Goal: Information Seeking & Learning: Find specific fact

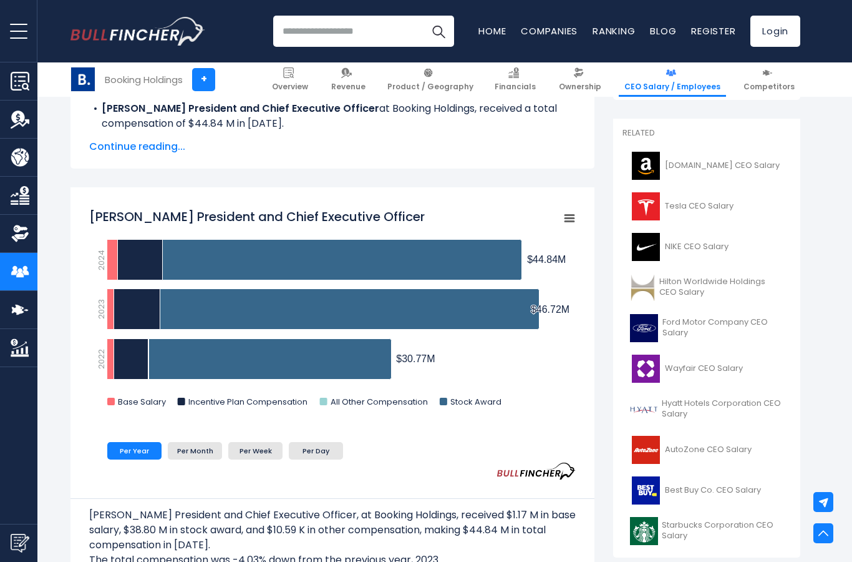
click at [580, 222] on div "Glenn D. Fogel President and Chief Executive Officer Created with Highcharts 12…" at bounding box center [333, 395] width 524 height 417
click at [568, 213] on rect "Glenn D. Fogel President and Chief Executive Officer" at bounding box center [569, 218] width 17 height 17
click at [542, 205] on rect "Glenn D. Fogel President and Chief Executive Officer" at bounding box center [332, 311] width 487 height 218
click at [439, 561] on div "Glenn D. Fogel President and Chief Executive Officer Created with Highcharts 12…" at bounding box center [333, 395] width 524 height 417
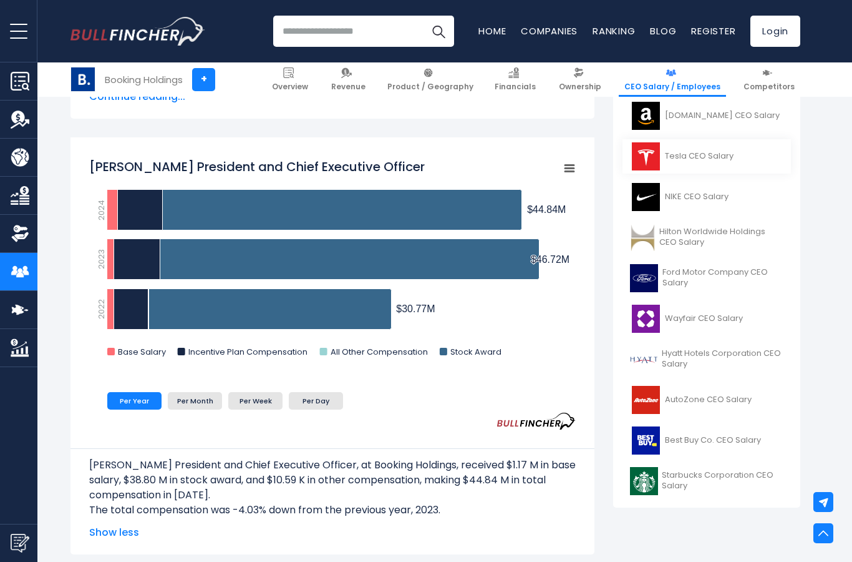
click at [724, 140] on link "Tesla CEO Salary" at bounding box center [707, 156] width 168 height 34
click at [684, 129] on link "[DOMAIN_NAME] CEO Salary" at bounding box center [707, 116] width 168 height 34
click at [707, 151] on span "Tesla CEO Salary" at bounding box center [699, 156] width 69 height 11
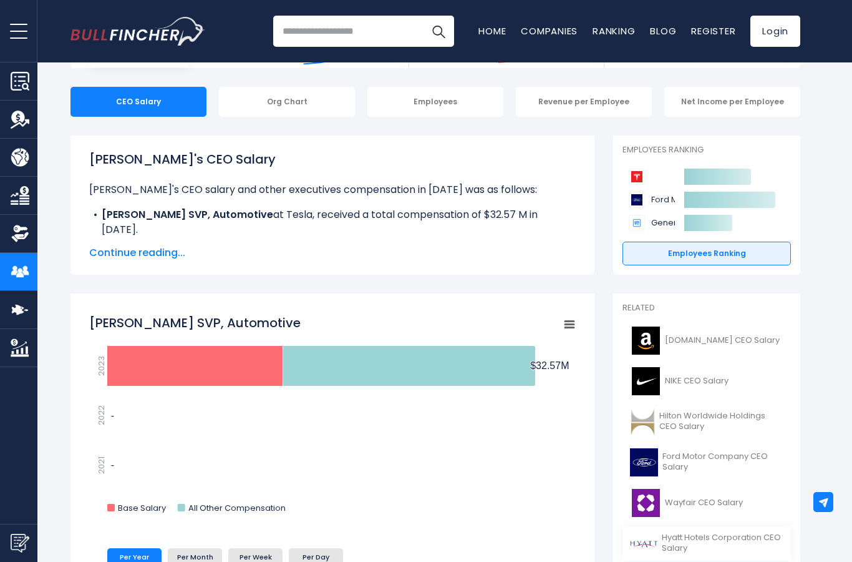
scroll to position [304, 0]
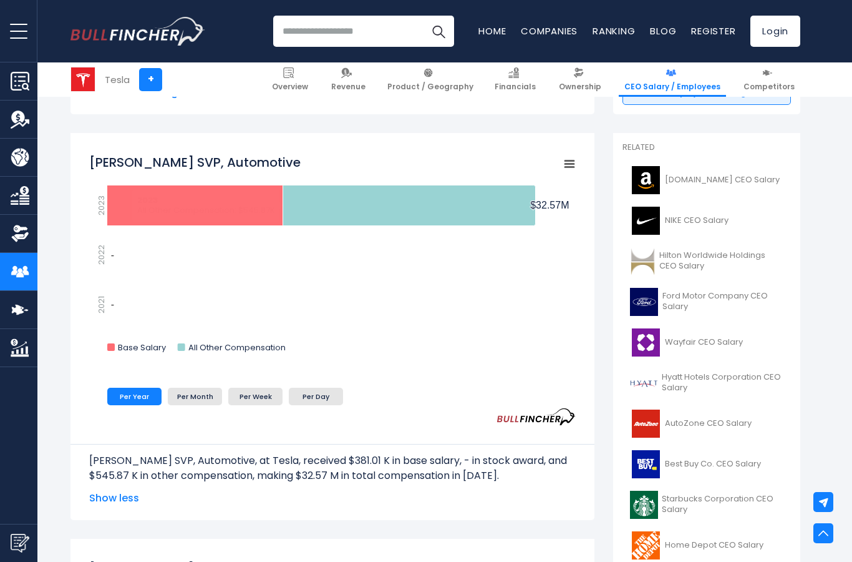
click at [313, 41] on input "search" at bounding box center [363, 31] width 181 height 31
type input "*****"
click at [439, 31] on button "Search" at bounding box center [438, 31] width 31 height 31
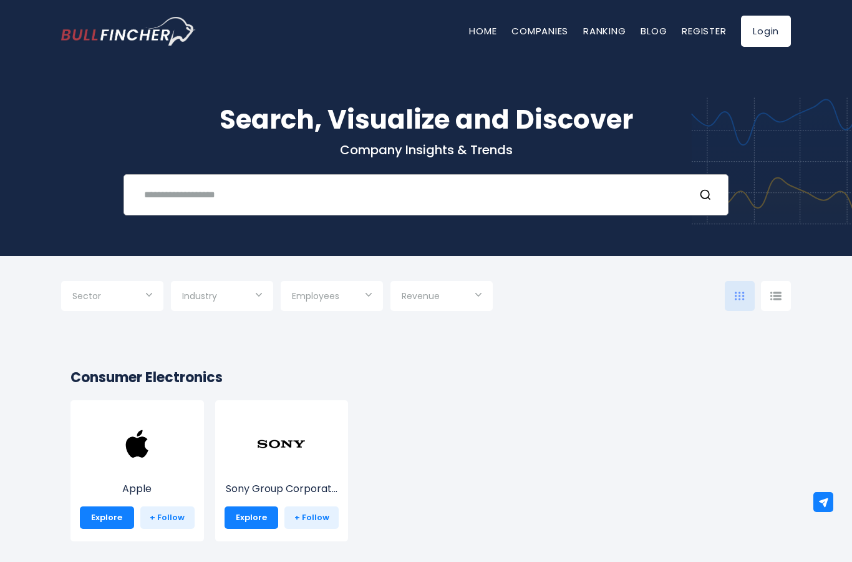
click at [219, 198] on input "text" at bounding box center [411, 194] width 548 height 23
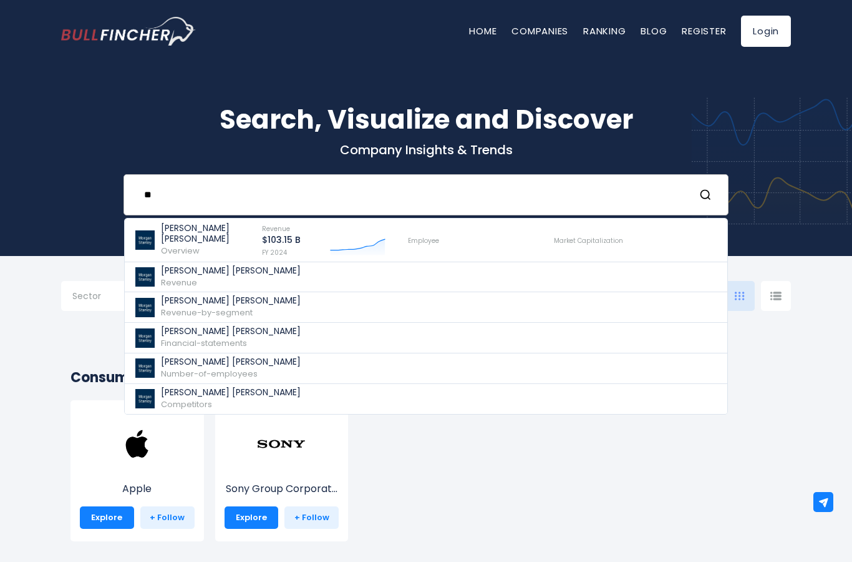
type input "*"
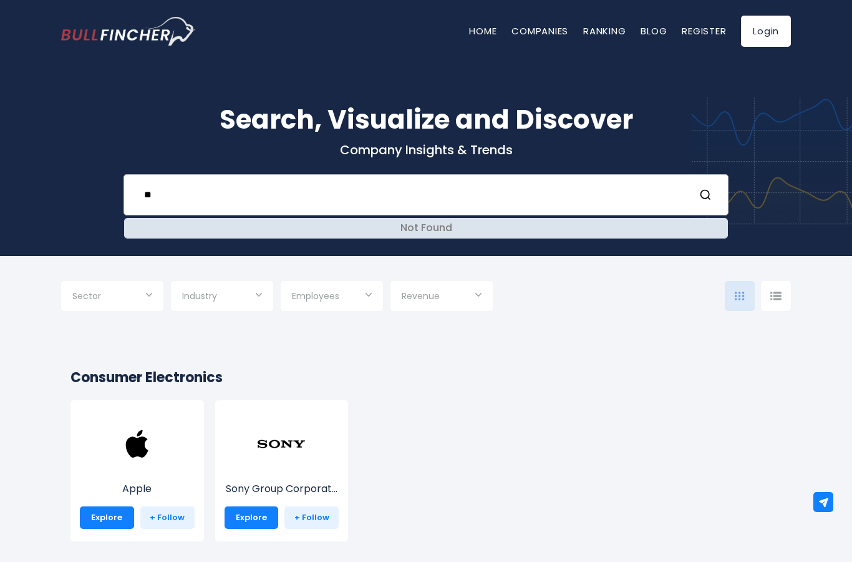
type input "*"
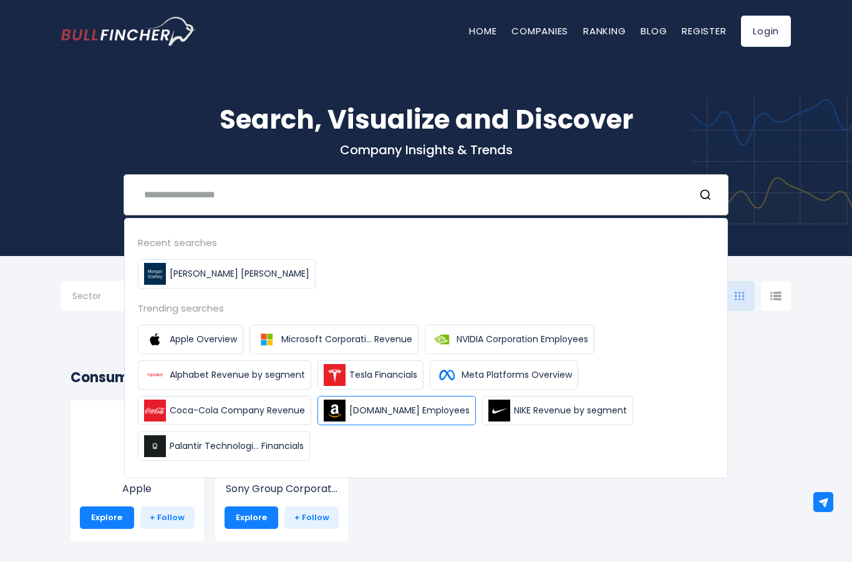
click at [388, 417] on link "Amazon.com Employees" at bounding box center [397, 410] width 158 height 29
